Goal: Transaction & Acquisition: Subscribe to service/newsletter

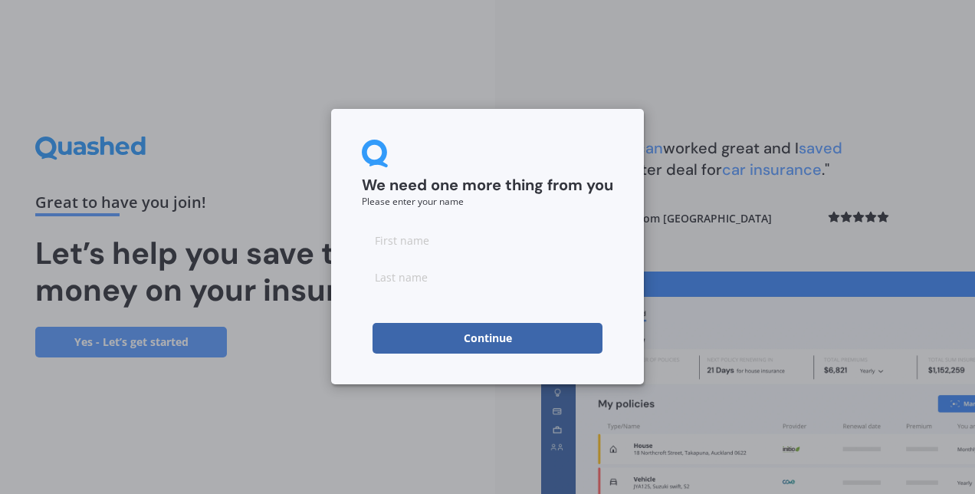
click at [452, 253] on input at bounding box center [487, 240] width 251 height 31
type input "[PERSON_NAME]"
click at [374, 344] on button "Continue" at bounding box center [488, 338] width 230 height 31
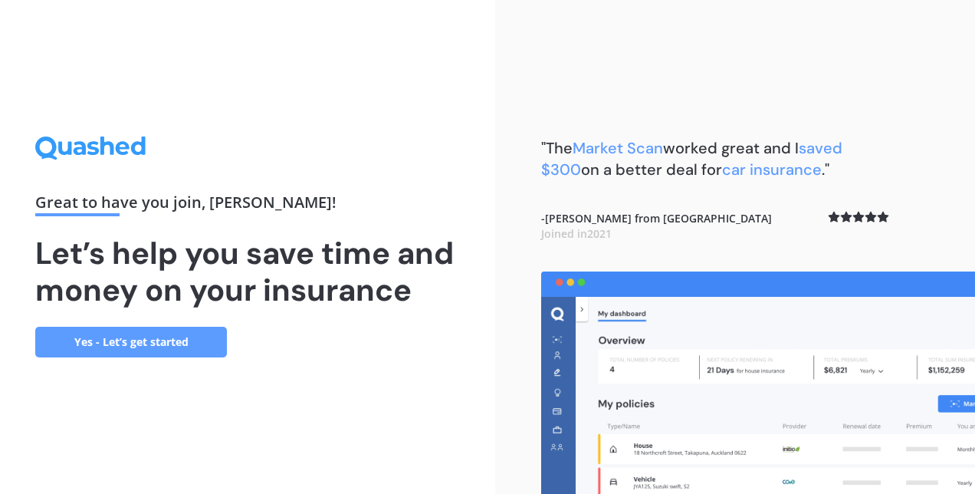
click at [163, 340] on link "Yes - Let’s get started" at bounding box center [131, 342] width 192 height 31
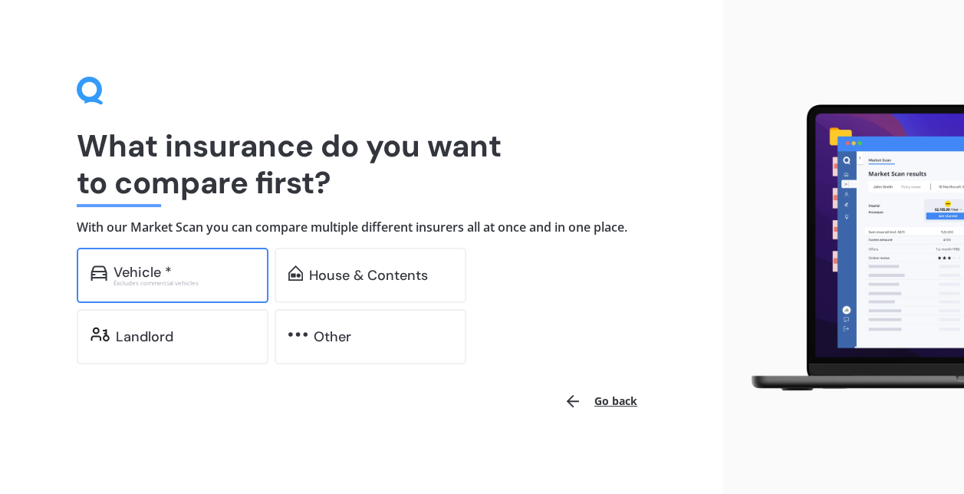
click at [193, 274] on div "Vehicle *" at bounding box center [183, 272] width 141 height 15
